Goal: Information Seeking & Learning: Learn about a topic

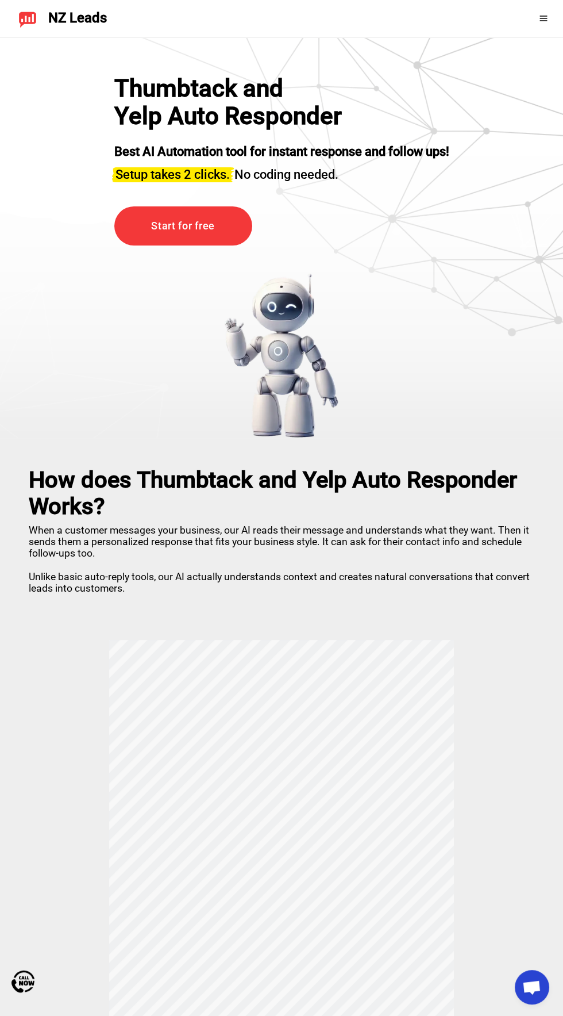
click at [550, 22] on span at bounding box center [546, 18] width 15 height 9
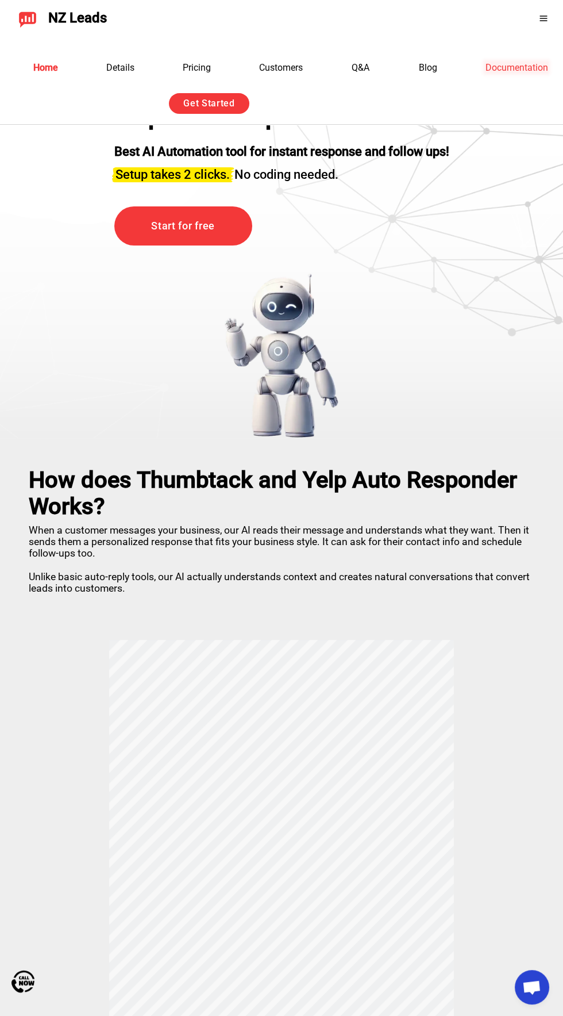
click at [527, 65] on link "Documentation" at bounding box center [517, 67] width 63 height 11
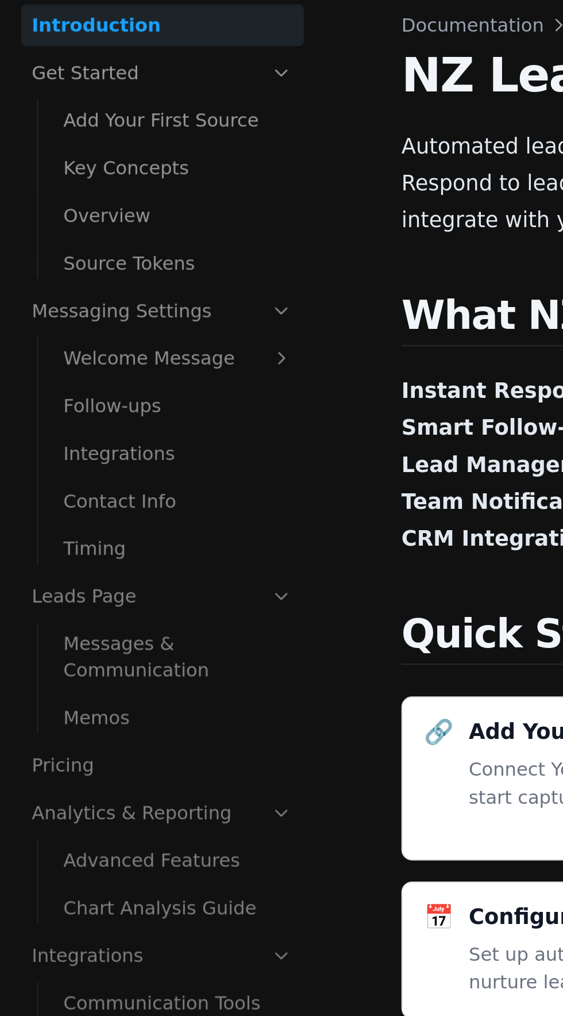
click at [60, 240] on link "Integrations" at bounding box center [77, 241] width 109 height 18
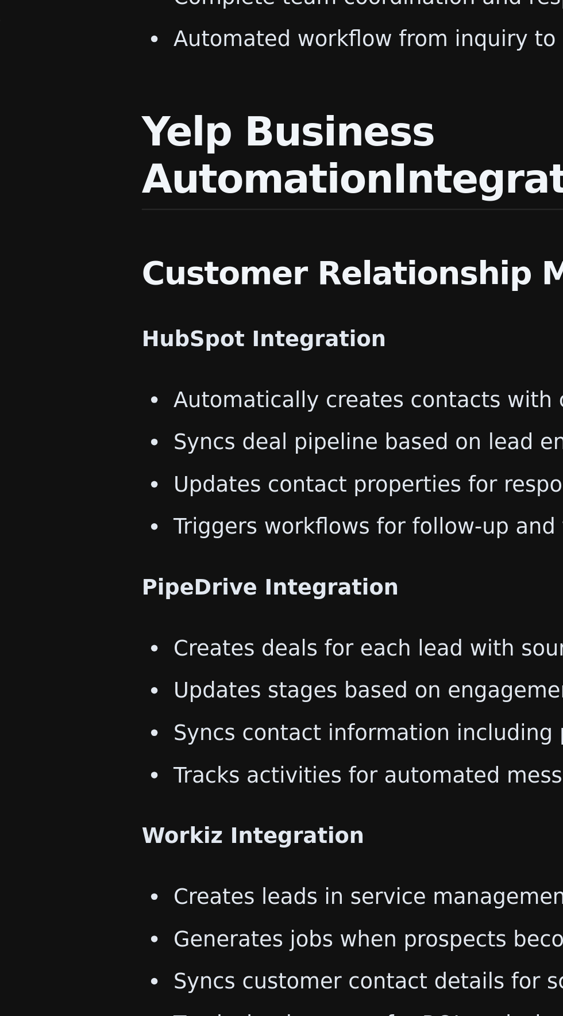
click at [118, 631] on div "Introduction Get Started Add Your First Source Key Concepts Overview Source Tok…" at bounding box center [73, 509] width 147 height 944
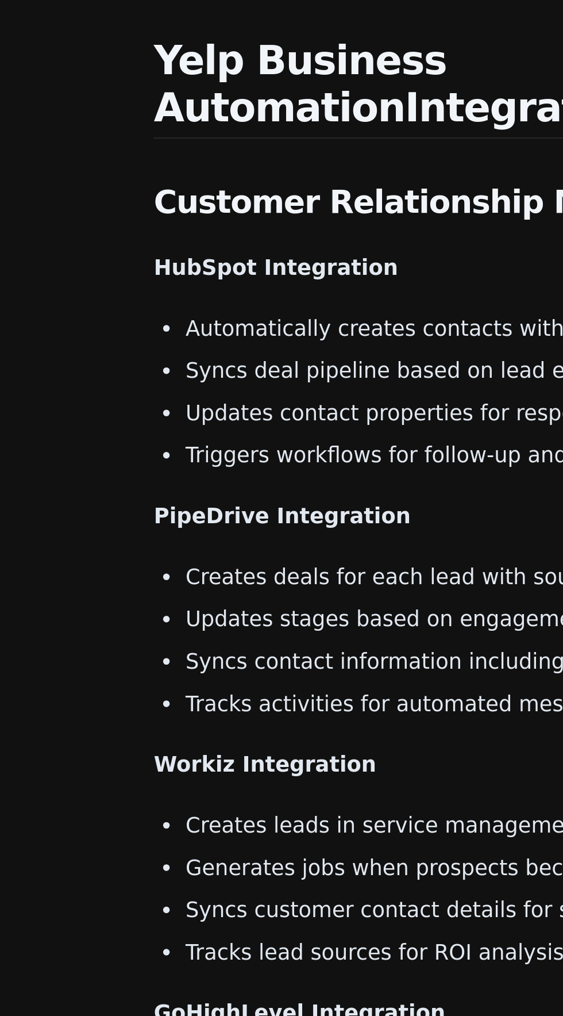
click at [112, 691] on div "Introduction Get Started Add Your First Source Key Concepts Overview Source Tok…" at bounding box center [73, 509] width 147 height 944
click at [346, 983] on li "Triggers campaigns based on lead behavior" at bounding box center [362, 990] width 347 height 14
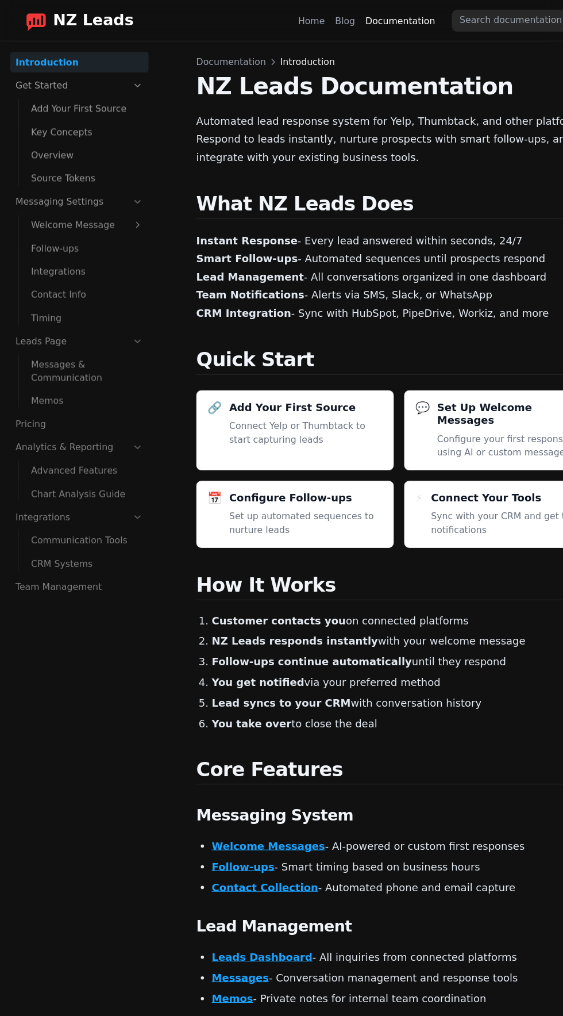
click at [64, 16] on span "NZ Leads" at bounding box center [83, 18] width 72 height 16
